Goal: Transaction & Acquisition: Purchase product/service

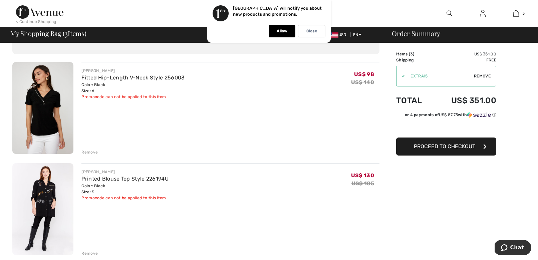
scroll to position [38, 0]
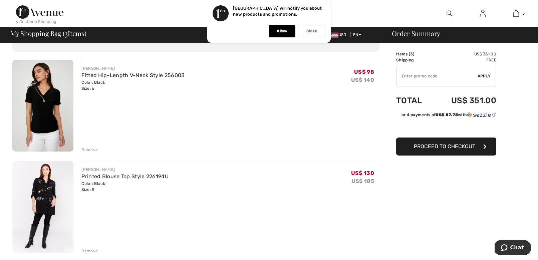
type input "EXTRA15"
type input "NEW15"
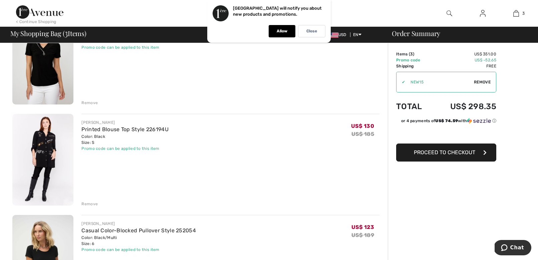
scroll to position [11, 0]
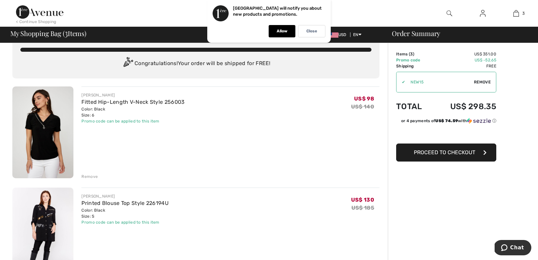
click at [95, 176] on div "Remove" at bounding box center [89, 177] width 16 height 6
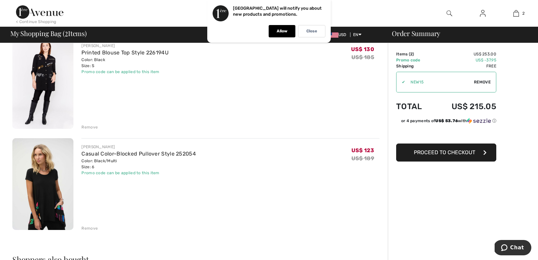
scroll to position [52, 0]
